Goal: Check status: Check status

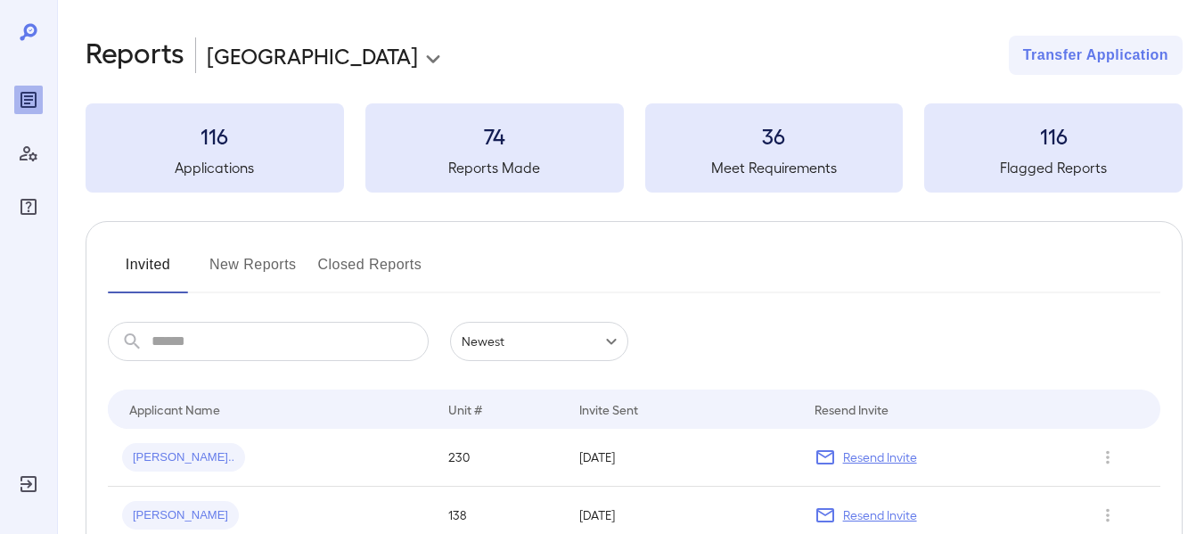
scroll to position [157, 0]
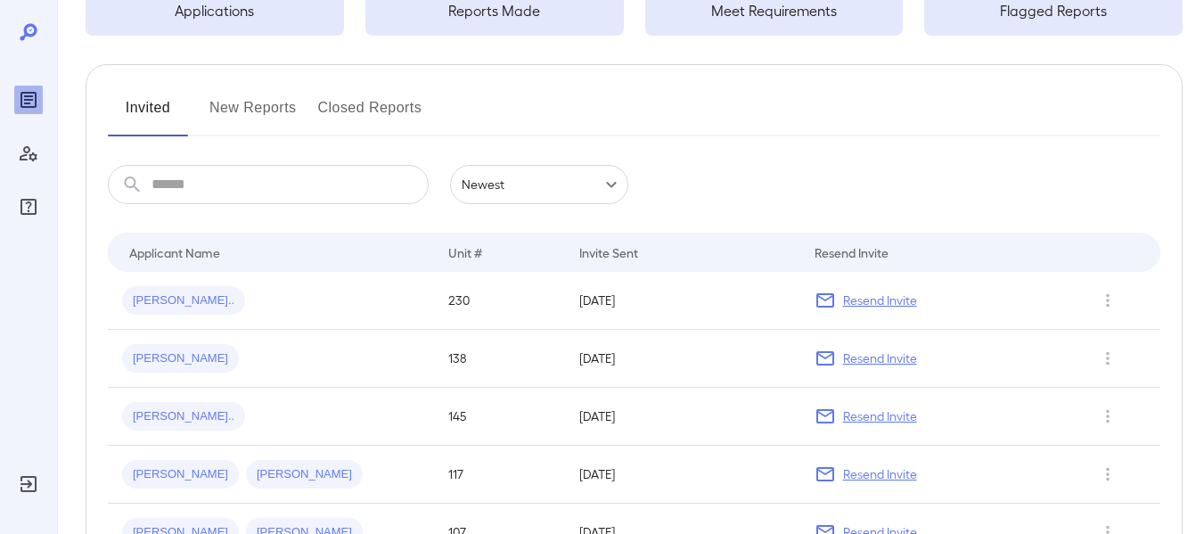
click at [226, 102] on button "New Reports" at bounding box center [252, 115] width 87 height 43
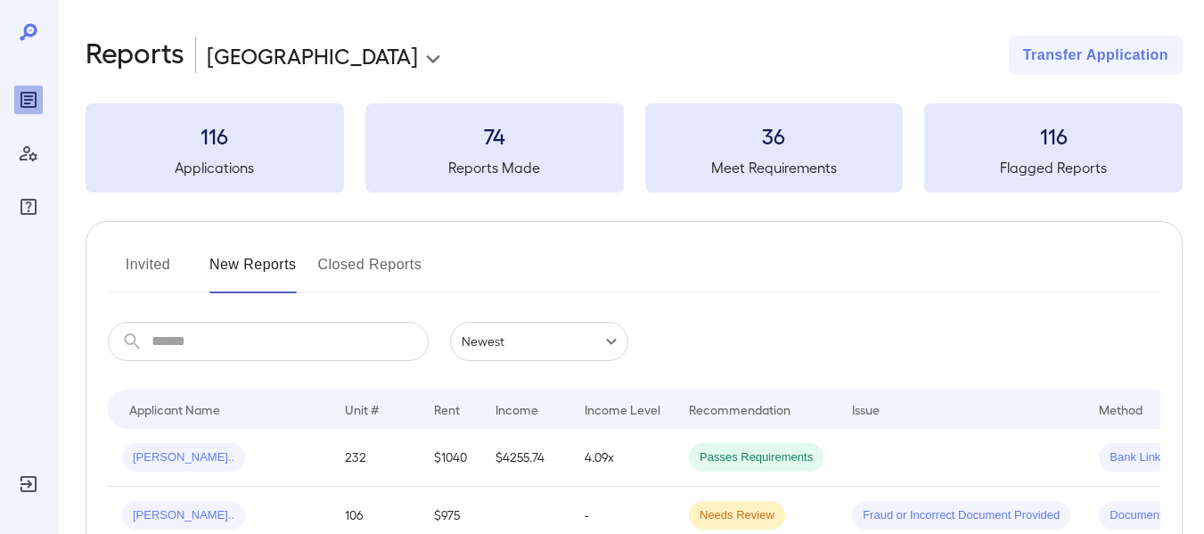
click at [371, 280] on button "Closed Reports" at bounding box center [370, 271] width 104 height 43
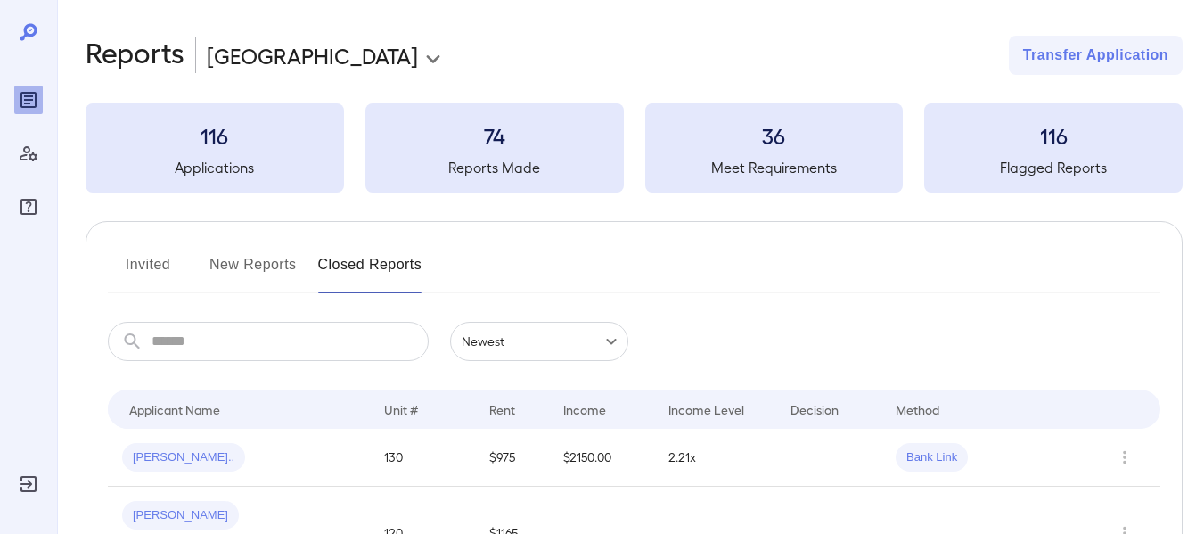
scroll to position [86, 0]
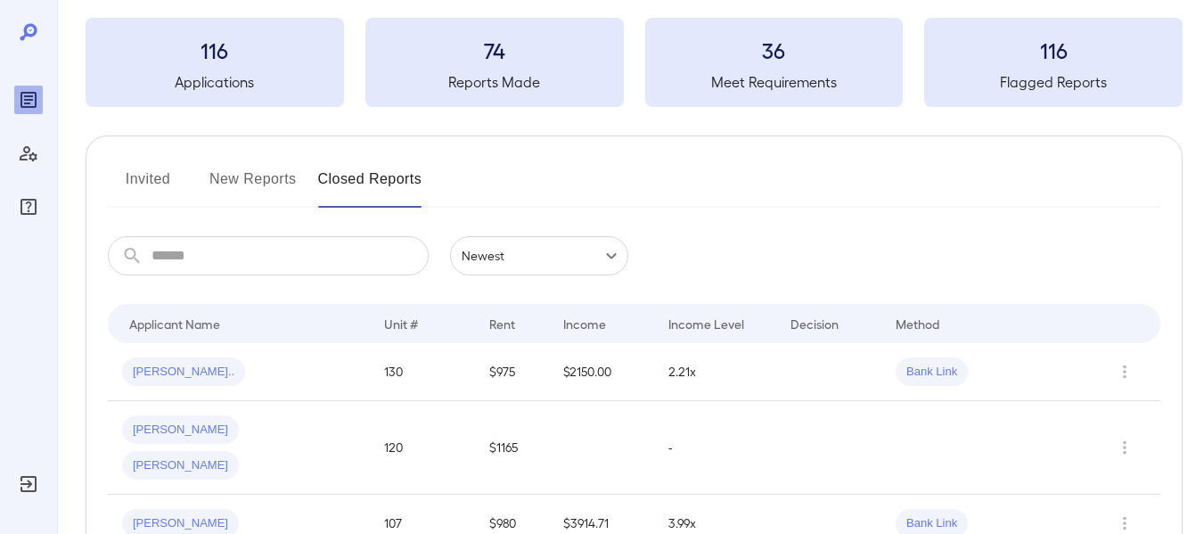
click at [269, 197] on button "New Reports" at bounding box center [252, 186] width 87 height 43
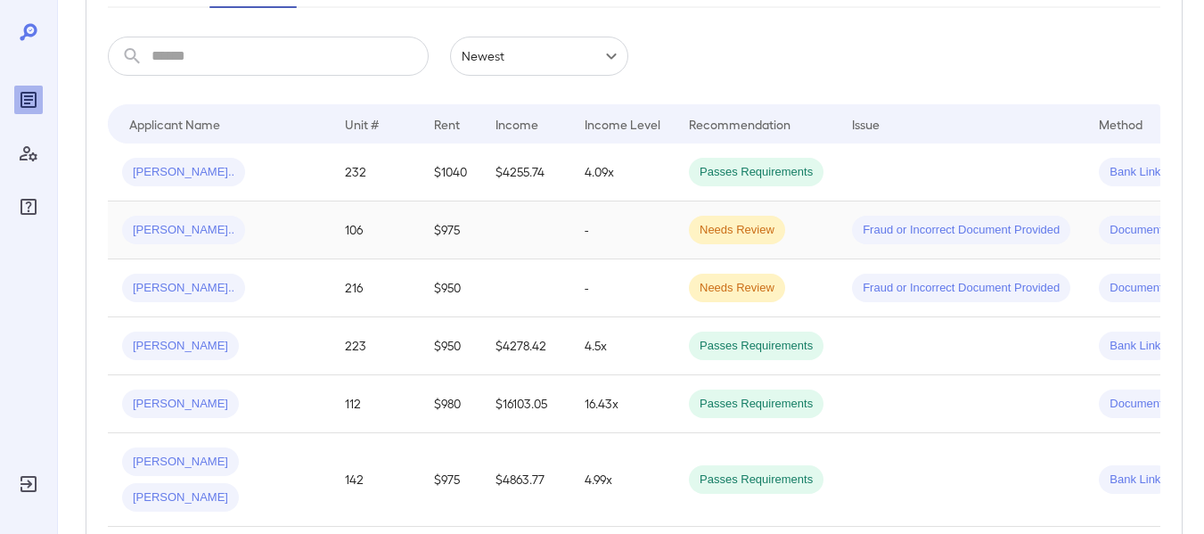
scroll to position [274, 0]
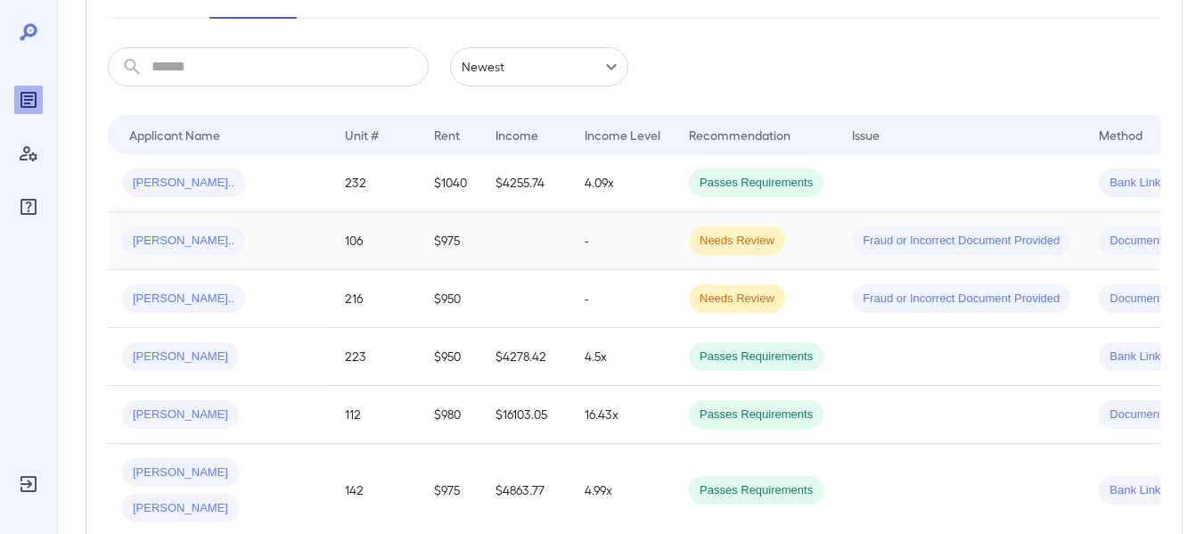
click at [827, 243] on td "Needs Review" at bounding box center [756, 241] width 163 height 58
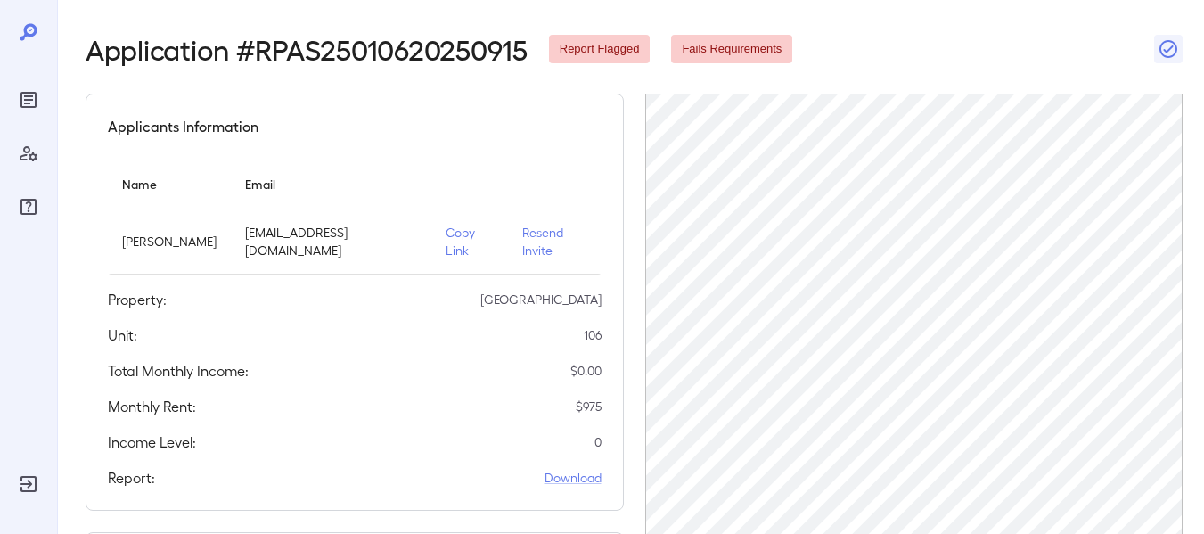
scroll to position [132, 0]
